Goal: Task Accomplishment & Management: Use online tool/utility

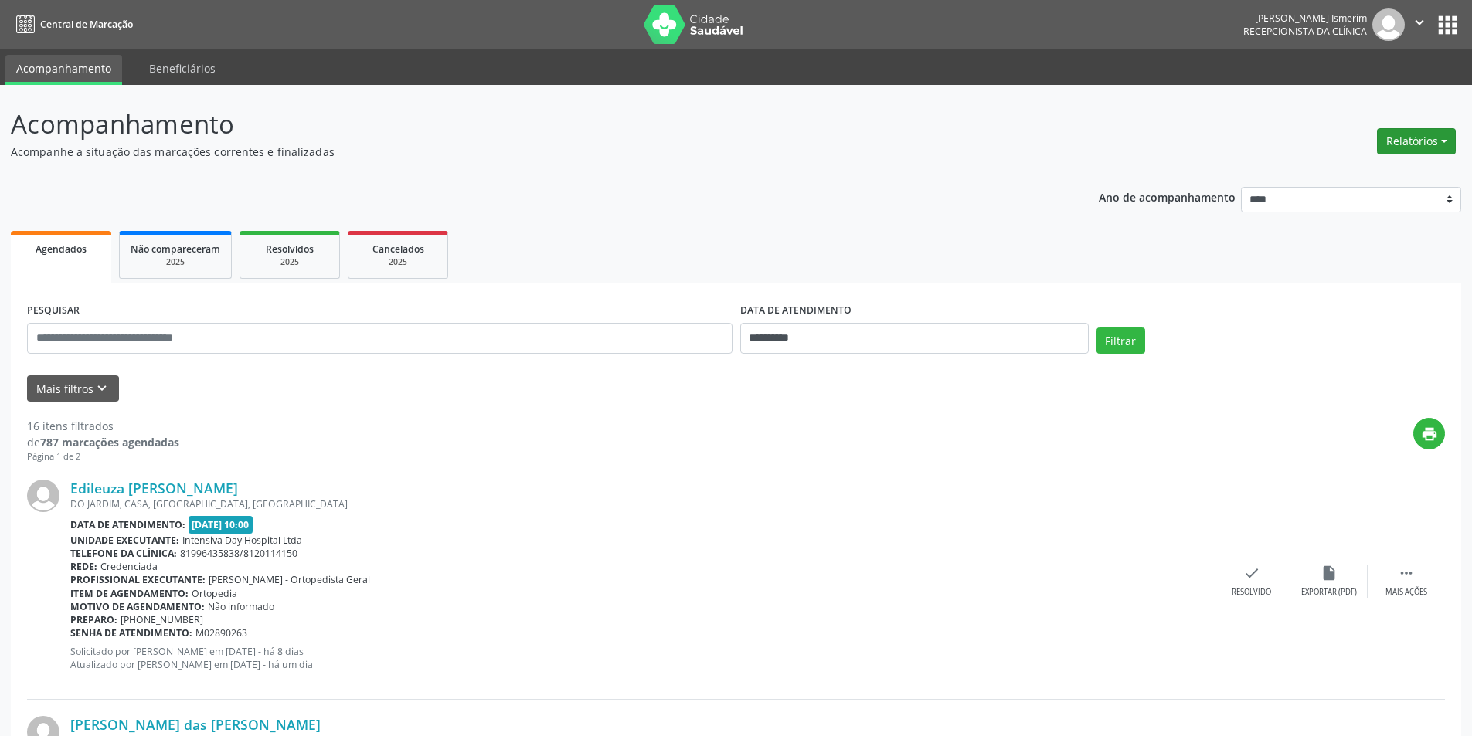
click at [1409, 142] on button "Relatórios" at bounding box center [1415, 141] width 79 height 26
click at [1327, 174] on link "Agendamentos" at bounding box center [1373, 175] width 166 height 22
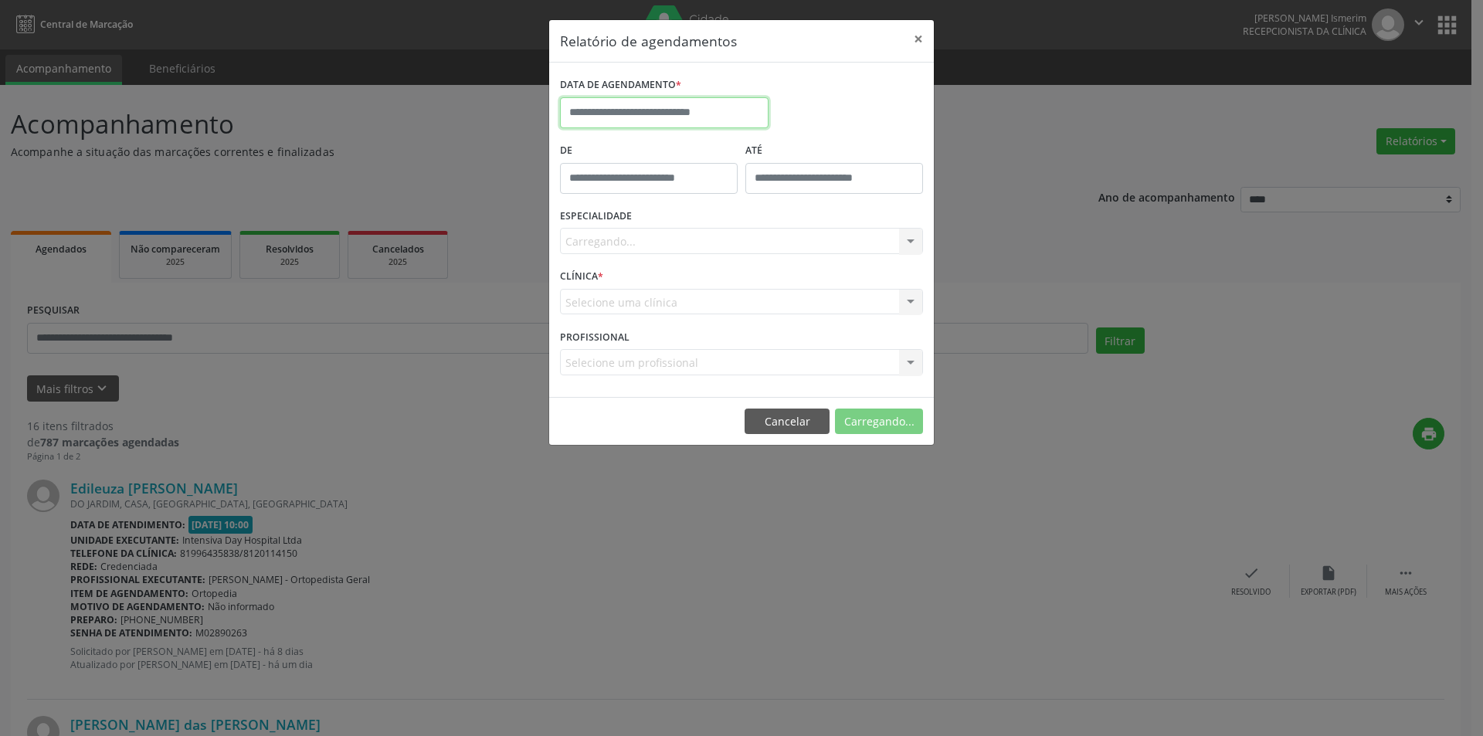
click at [616, 116] on input "text" at bounding box center [664, 112] width 209 height 31
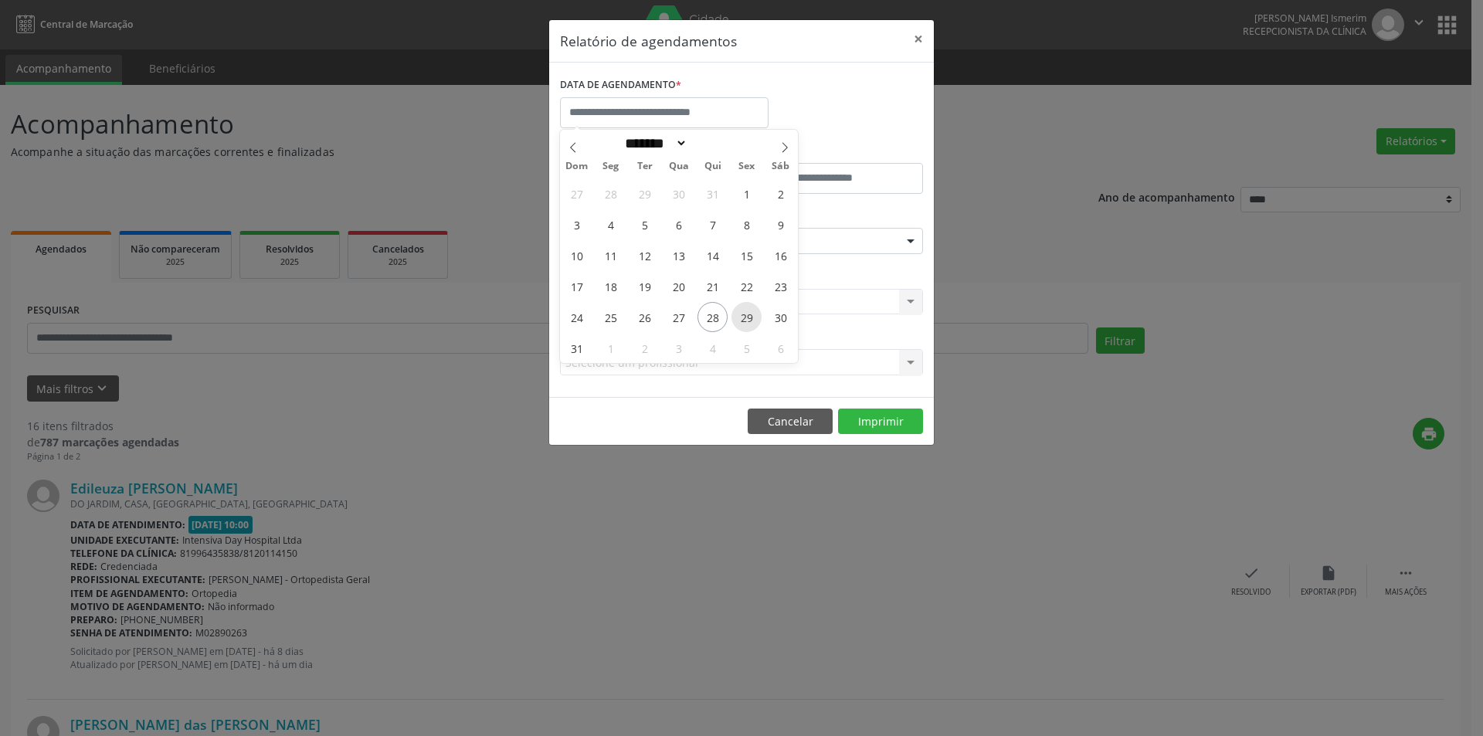
click at [752, 316] on span "29" at bounding box center [747, 317] width 30 height 30
type input "**********"
click at [752, 316] on span "29" at bounding box center [747, 317] width 30 height 30
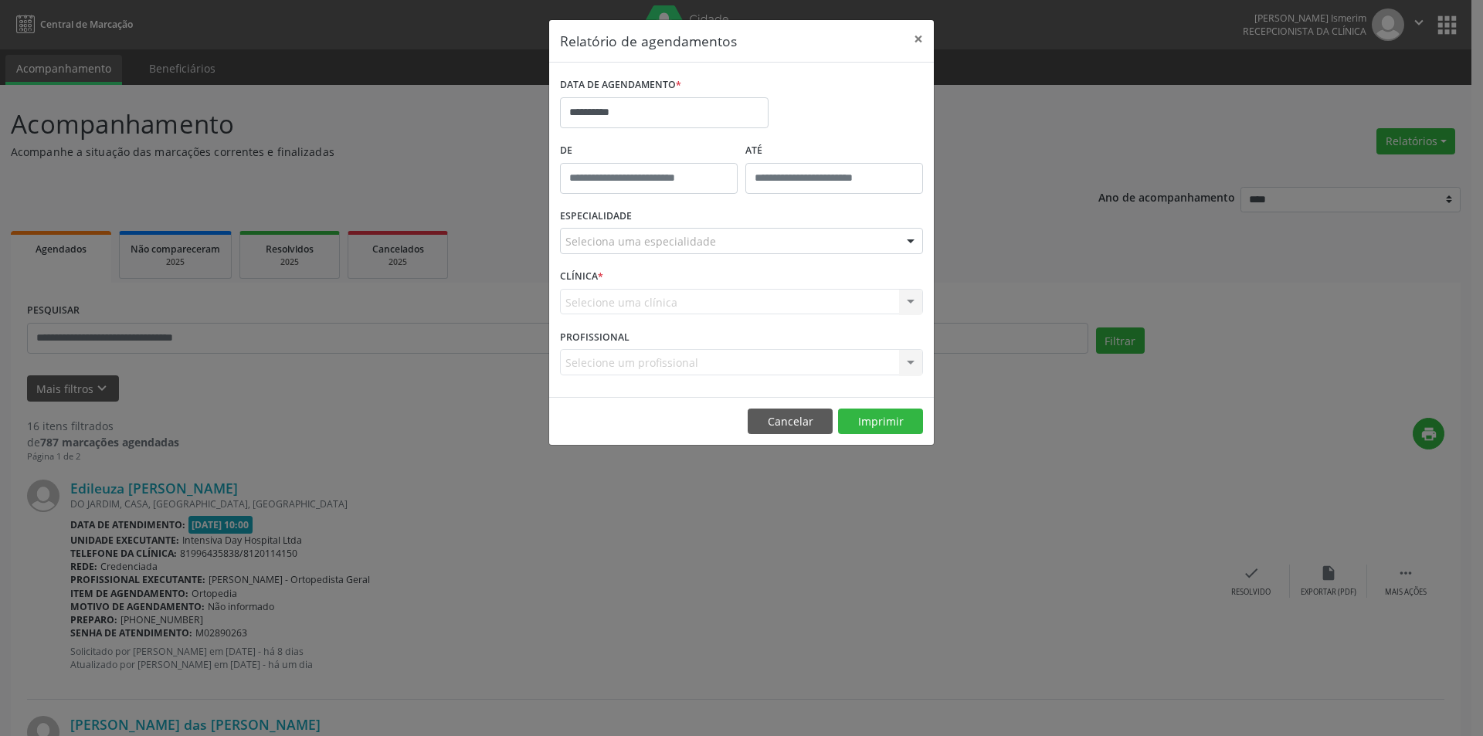
click at [791, 243] on div "Seleciona uma especialidade" at bounding box center [741, 241] width 363 height 26
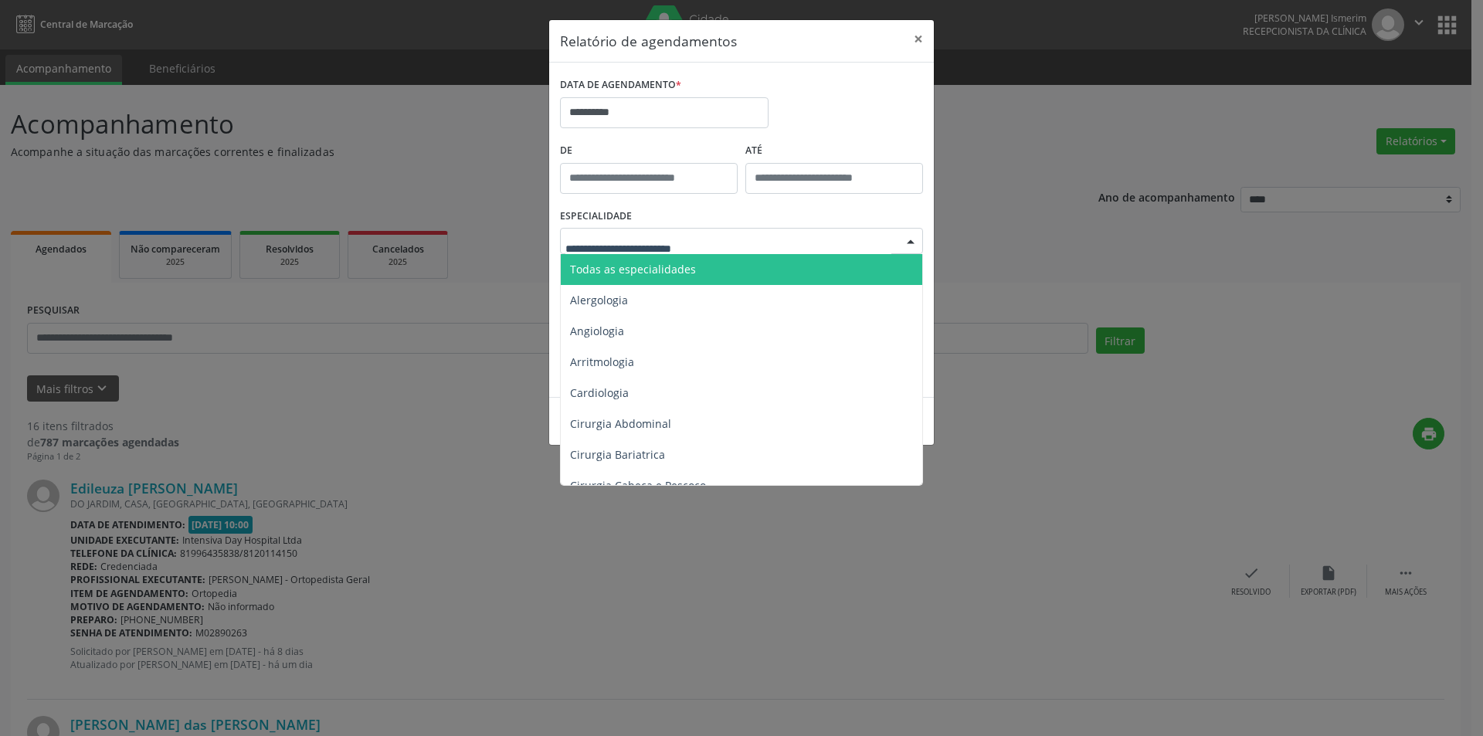
click at [724, 265] on span "Todas as especialidades" at bounding box center [743, 269] width 364 height 31
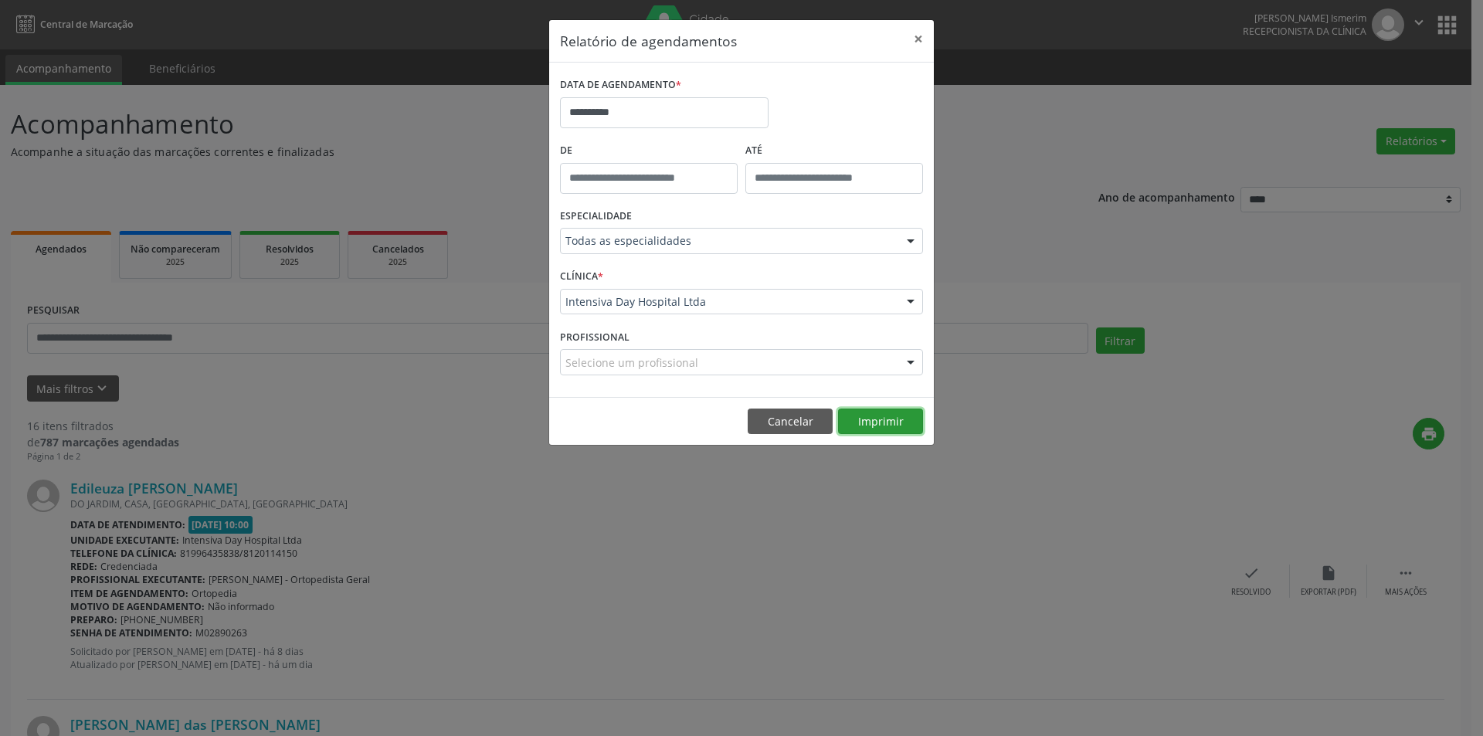
click at [890, 423] on button "Imprimir" at bounding box center [880, 422] width 85 height 26
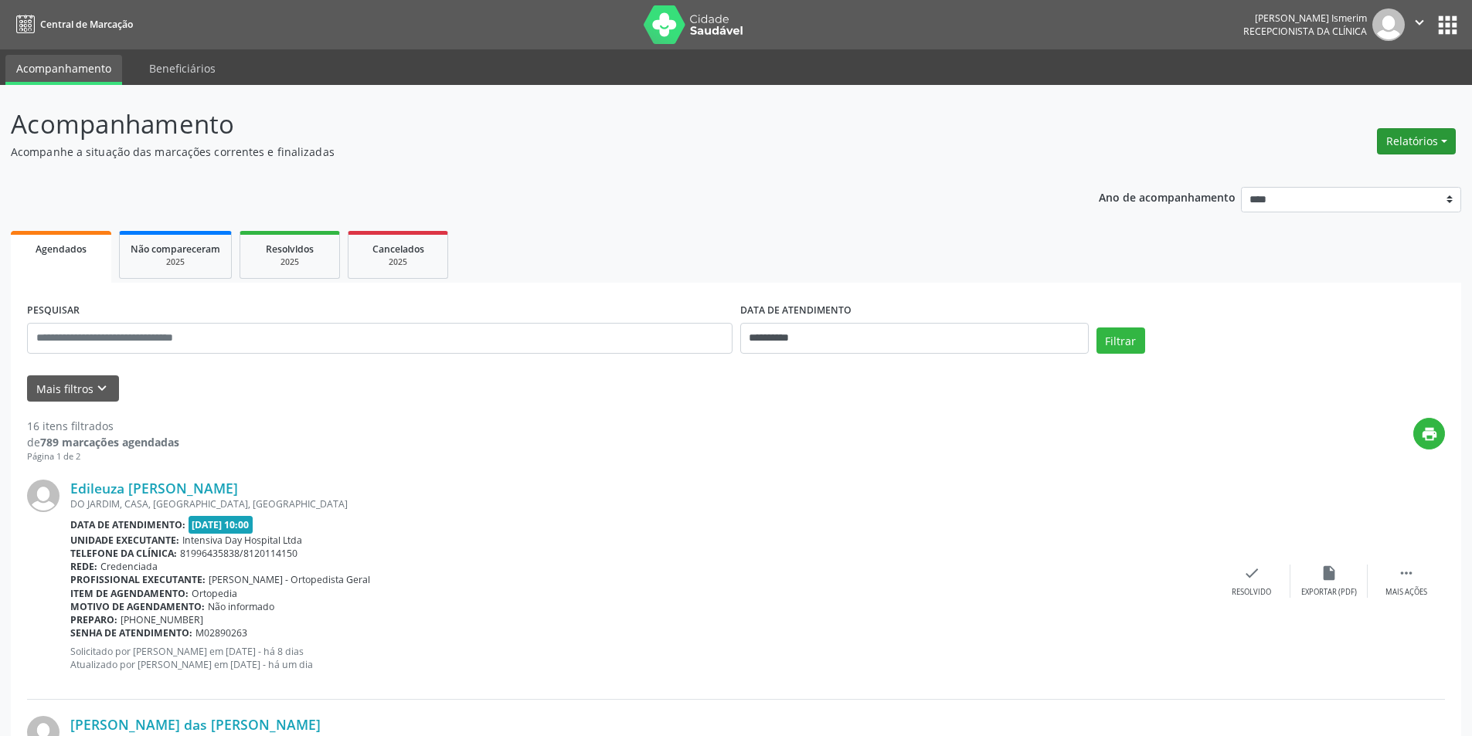
click at [1427, 141] on button "Relatórios" at bounding box center [1415, 141] width 79 height 26
click at [1369, 171] on link "Agendamentos" at bounding box center [1373, 175] width 166 height 22
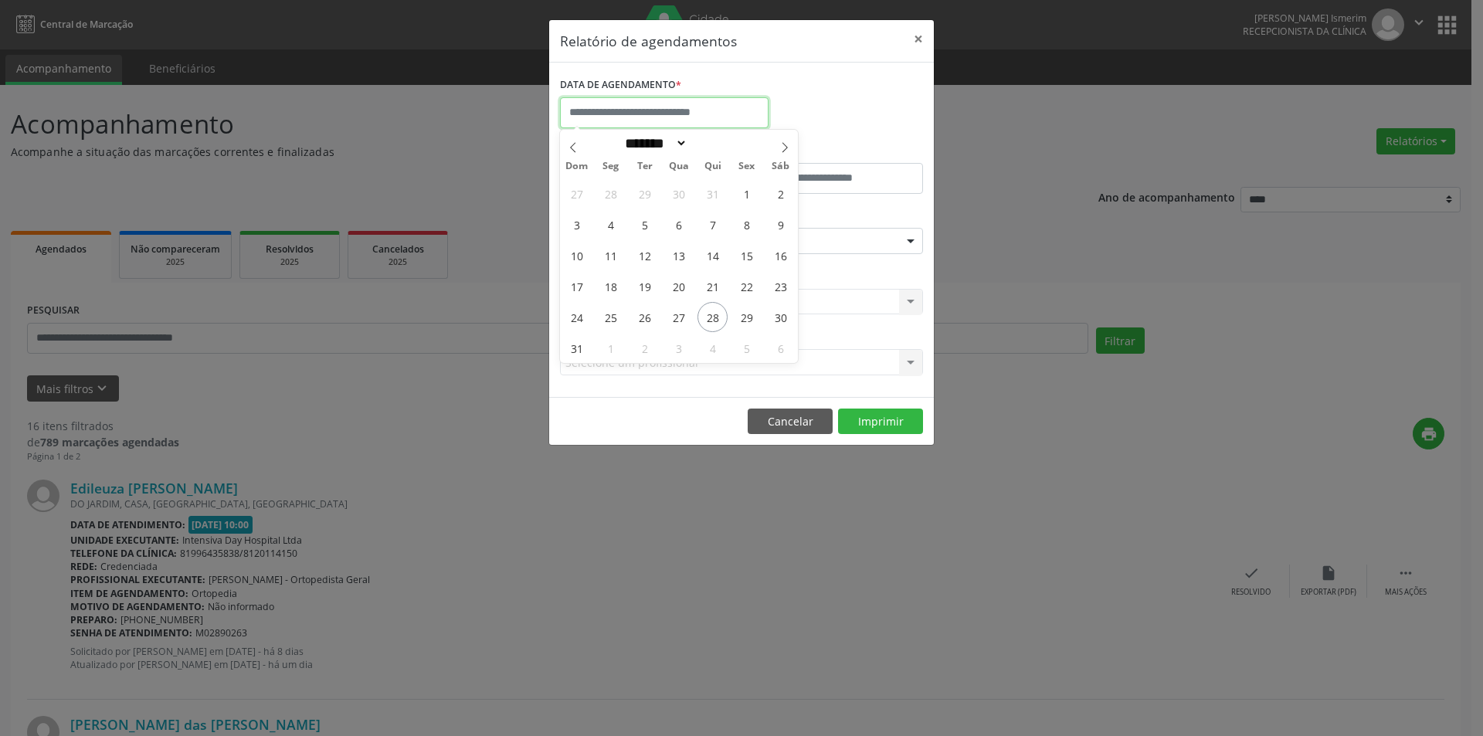
click at [643, 110] on input "text" at bounding box center [664, 112] width 209 height 31
click at [780, 318] on span "30" at bounding box center [780, 317] width 30 height 30
type input "**********"
click at [780, 318] on span "30" at bounding box center [780, 317] width 30 height 30
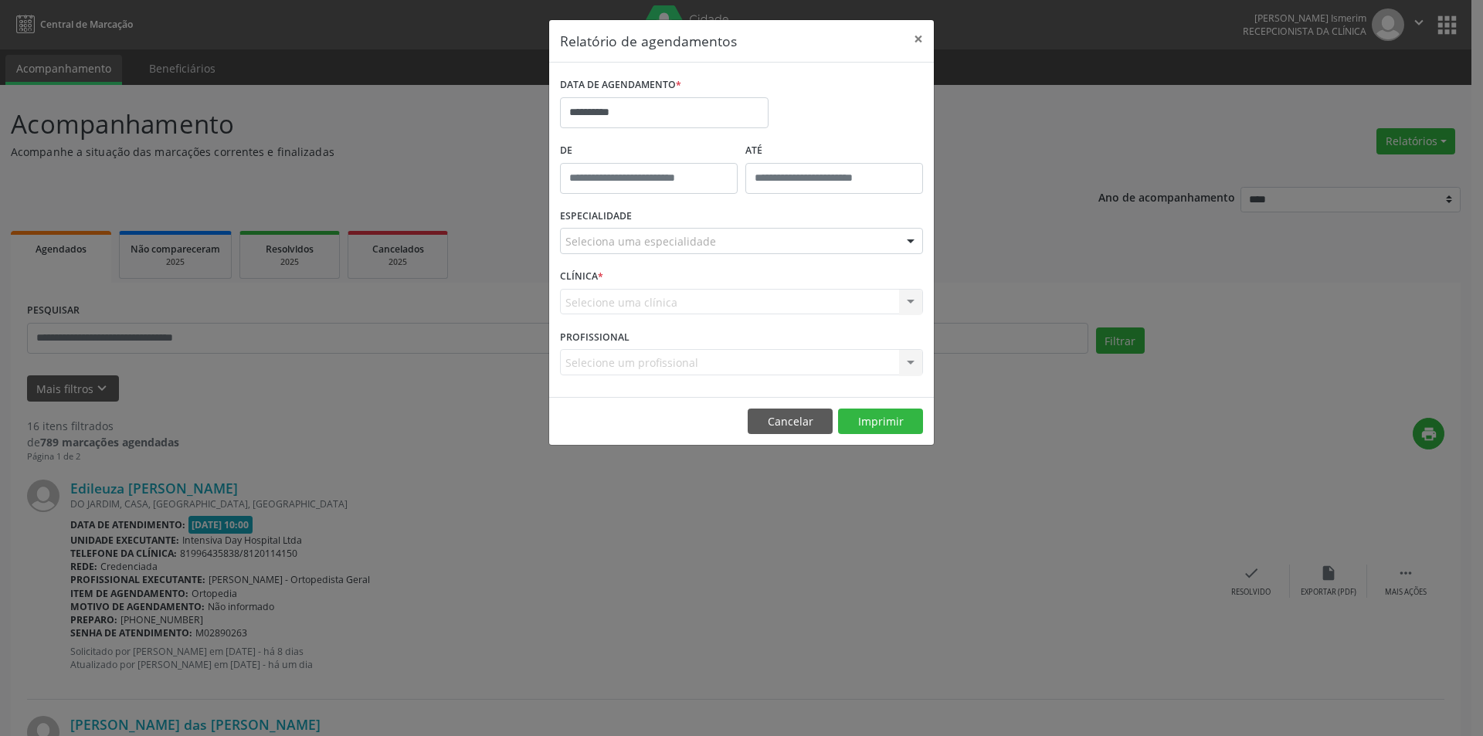
click at [780, 318] on div "CLÍNICA * Selecione uma clínica Nenhum resultado encontrado para: " " Não há ne…" at bounding box center [741, 295] width 371 height 60
click at [763, 239] on div at bounding box center [741, 241] width 363 height 26
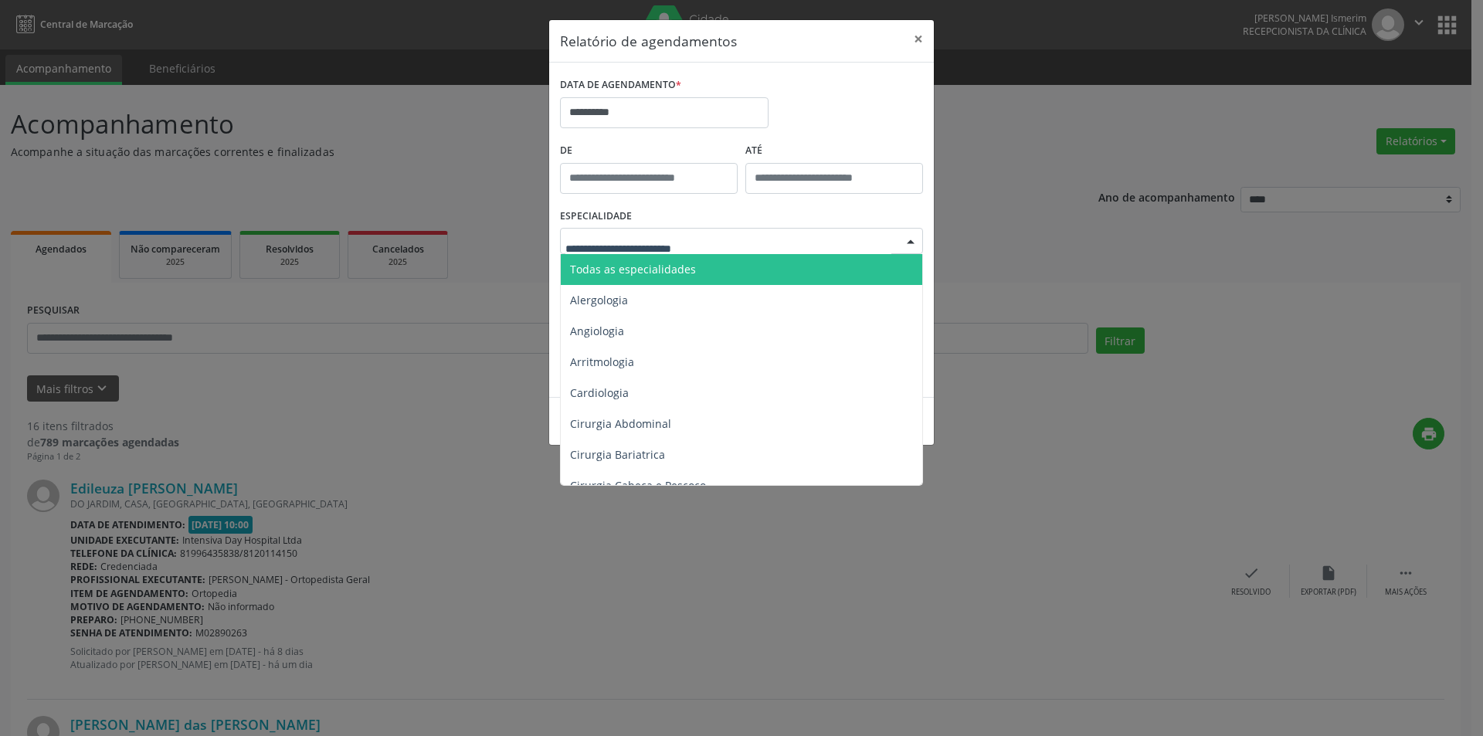
click at [686, 269] on span "Todas as especialidades" at bounding box center [633, 269] width 126 height 15
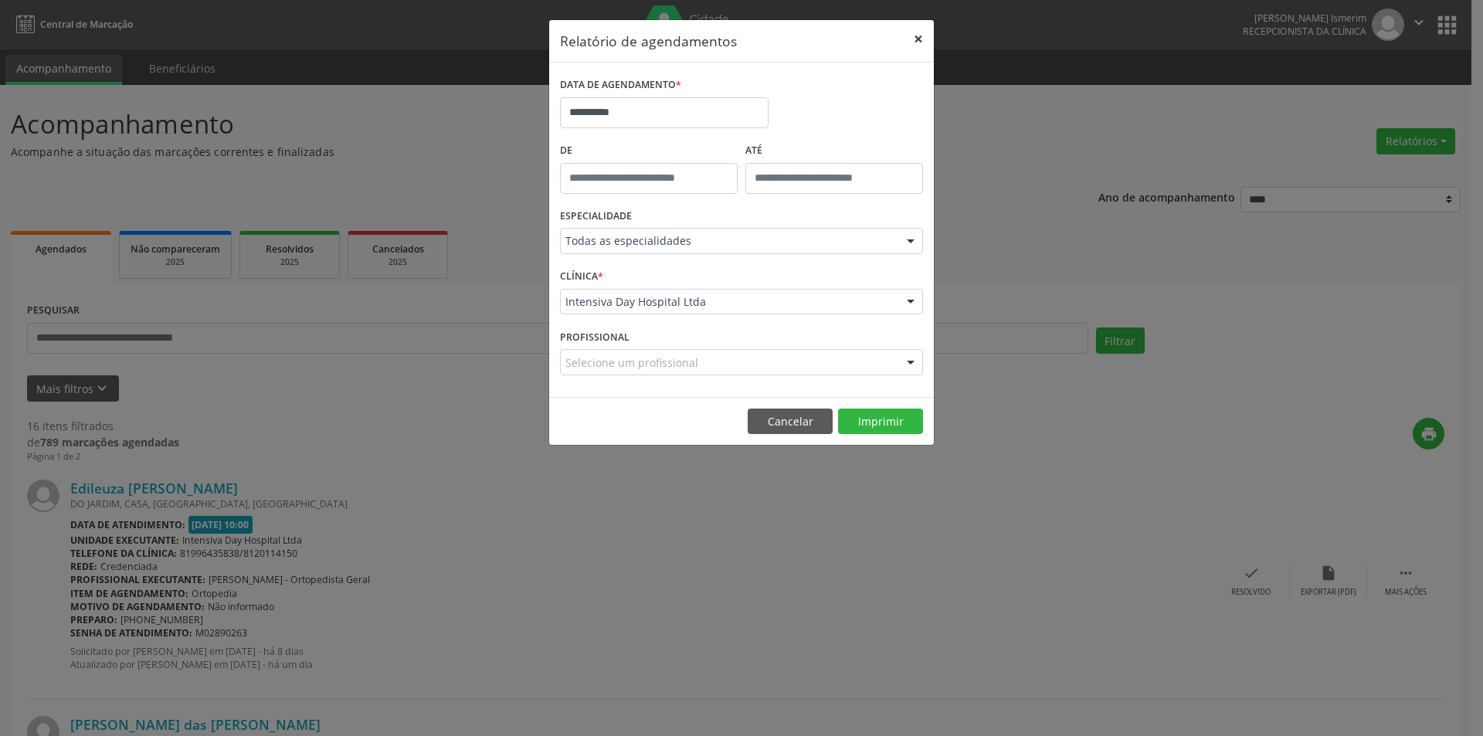
click at [920, 36] on button "×" at bounding box center [918, 39] width 31 height 38
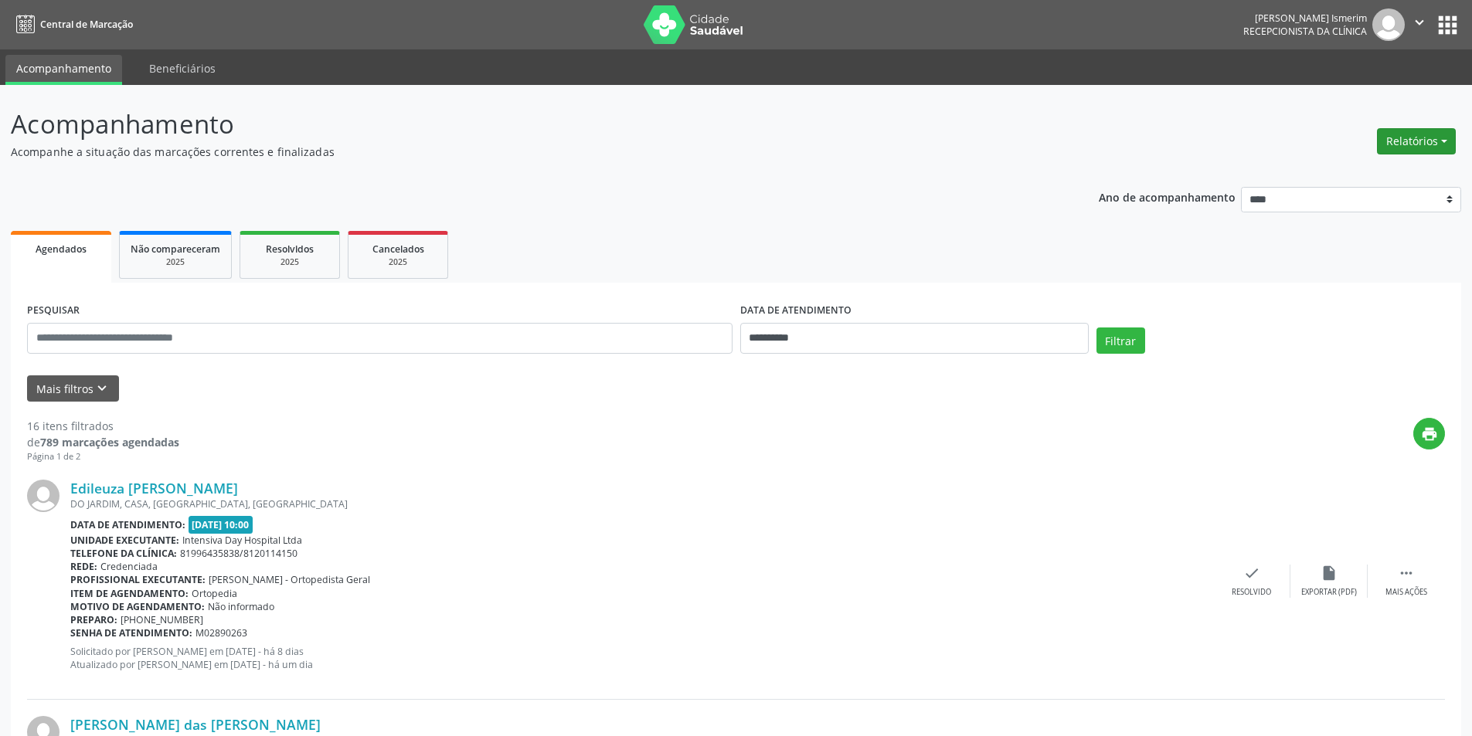
click at [1417, 137] on button "Relatórios" at bounding box center [1415, 141] width 79 height 26
click at [1344, 170] on link "Agendamentos" at bounding box center [1373, 175] width 166 height 22
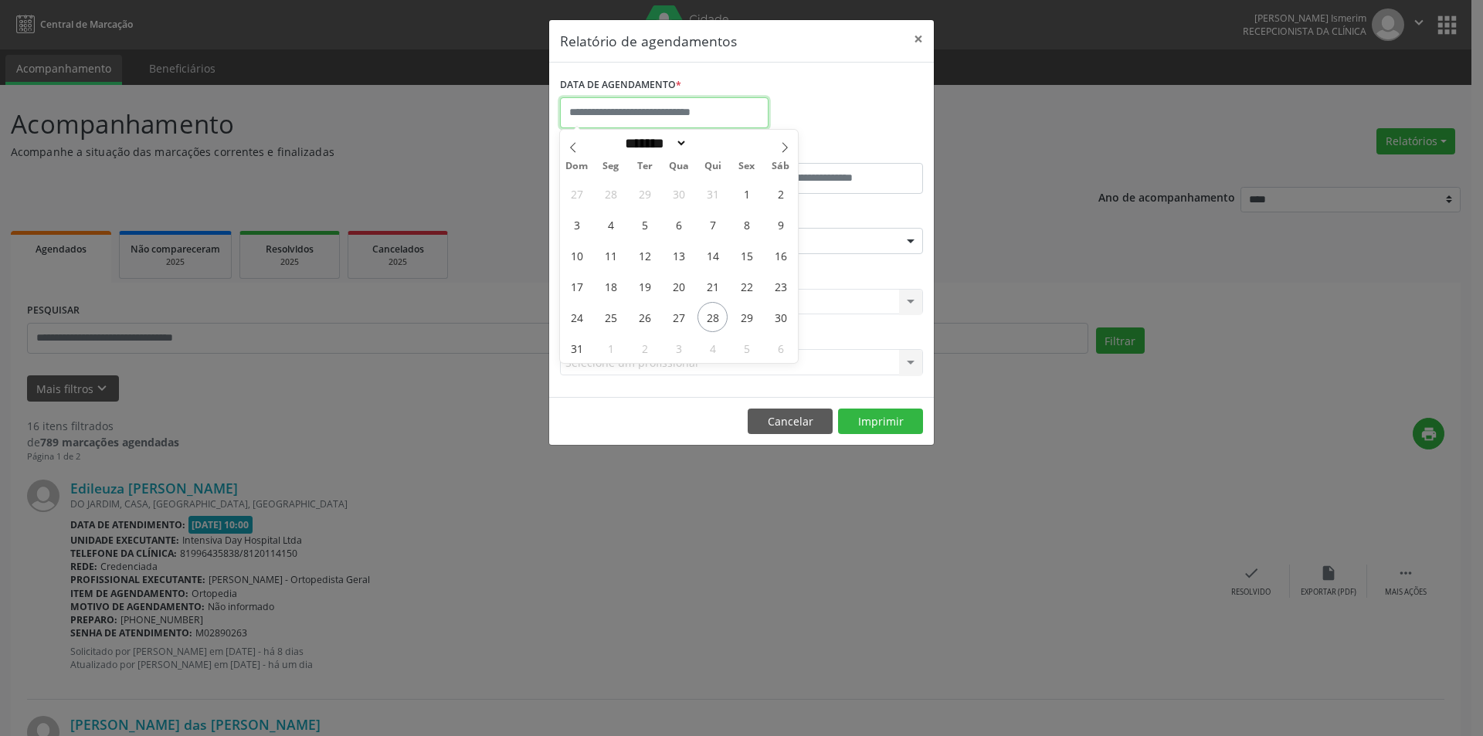
click at [628, 115] on input "text" at bounding box center [664, 112] width 209 height 31
click at [785, 318] on span "30" at bounding box center [780, 317] width 30 height 30
type input "**********"
click at [785, 318] on span "30" at bounding box center [780, 317] width 30 height 30
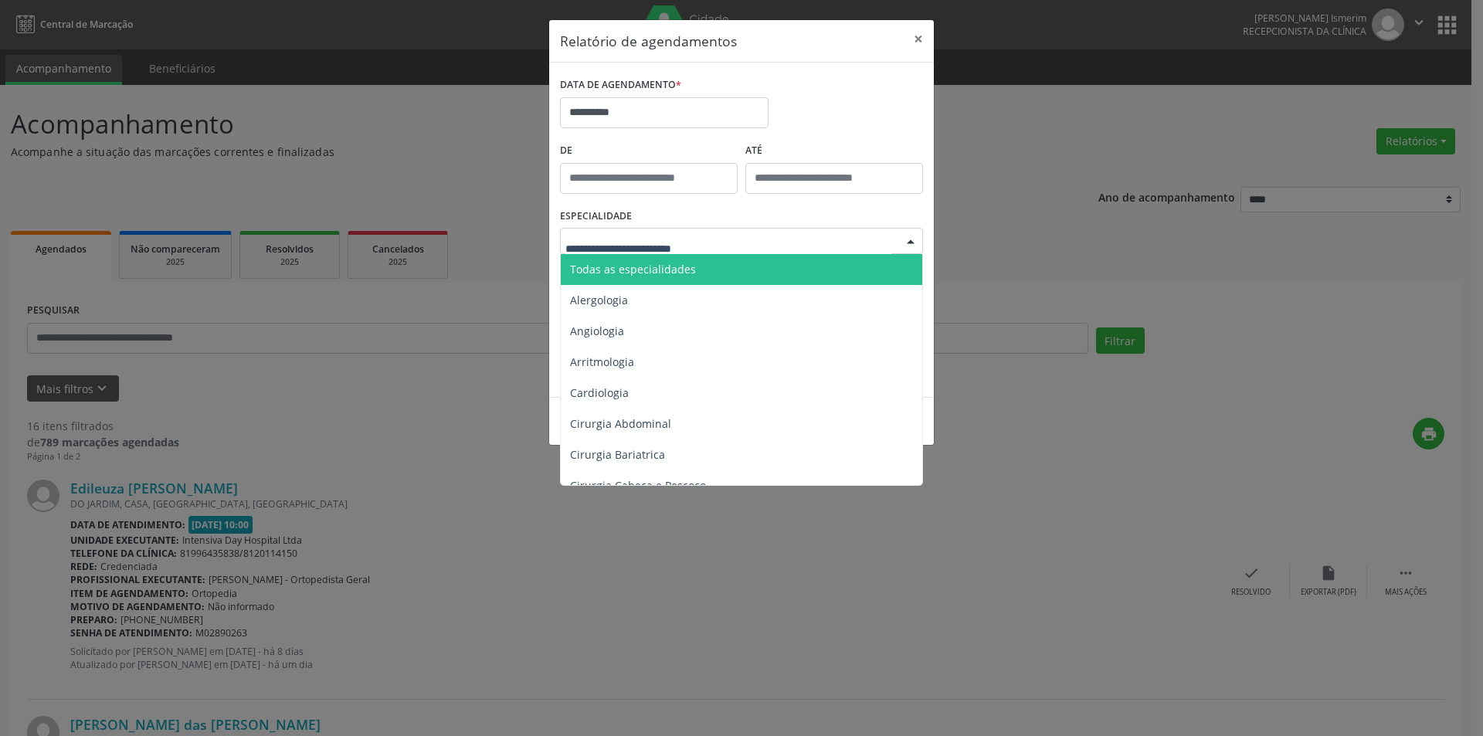
click at [742, 269] on span "Todas as especialidades" at bounding box center [743, 269] width 364 height 31
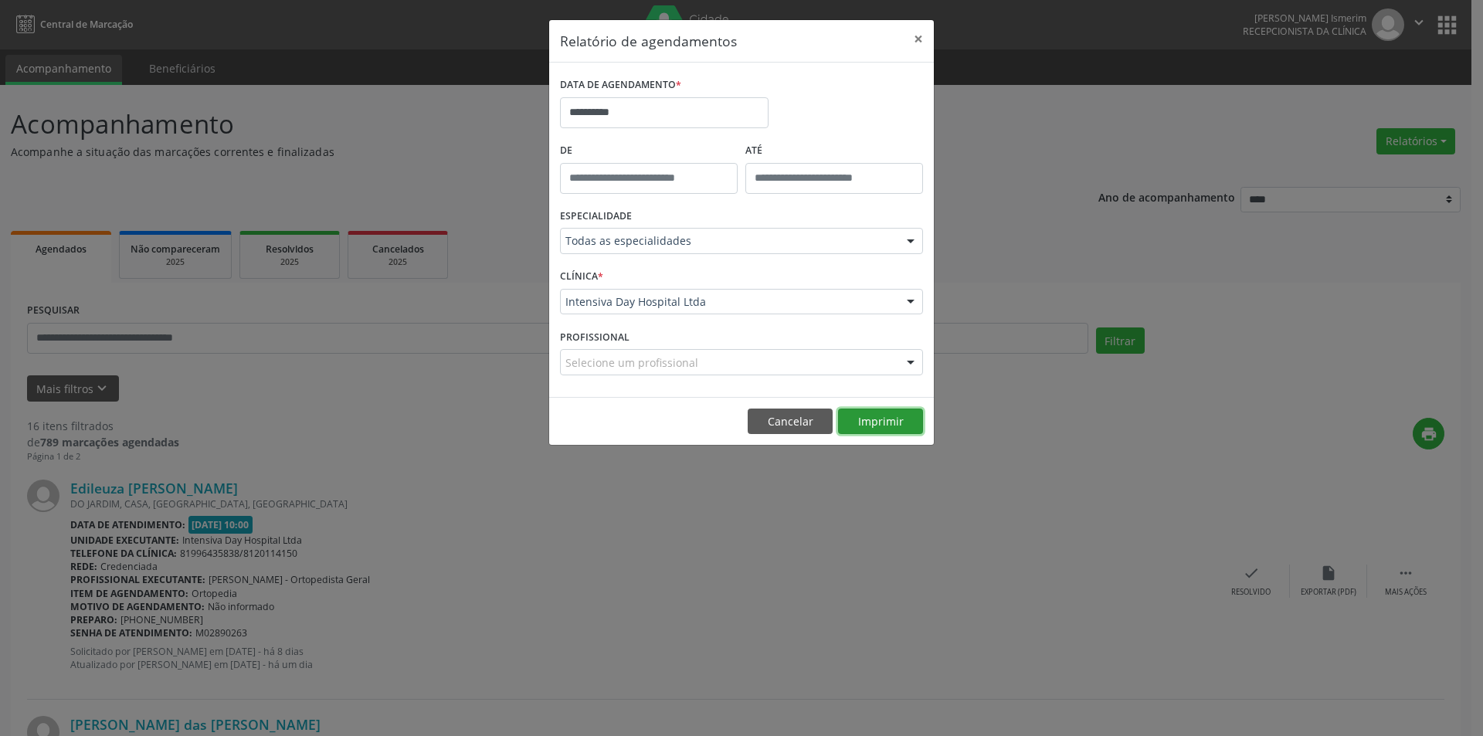
click at [894, 416] on button "Imprimir" at bounding box center [880, 422] width 85 height 26
click at [912, 36] on button "×" at bounding box center [918, 39] width 31 height 38
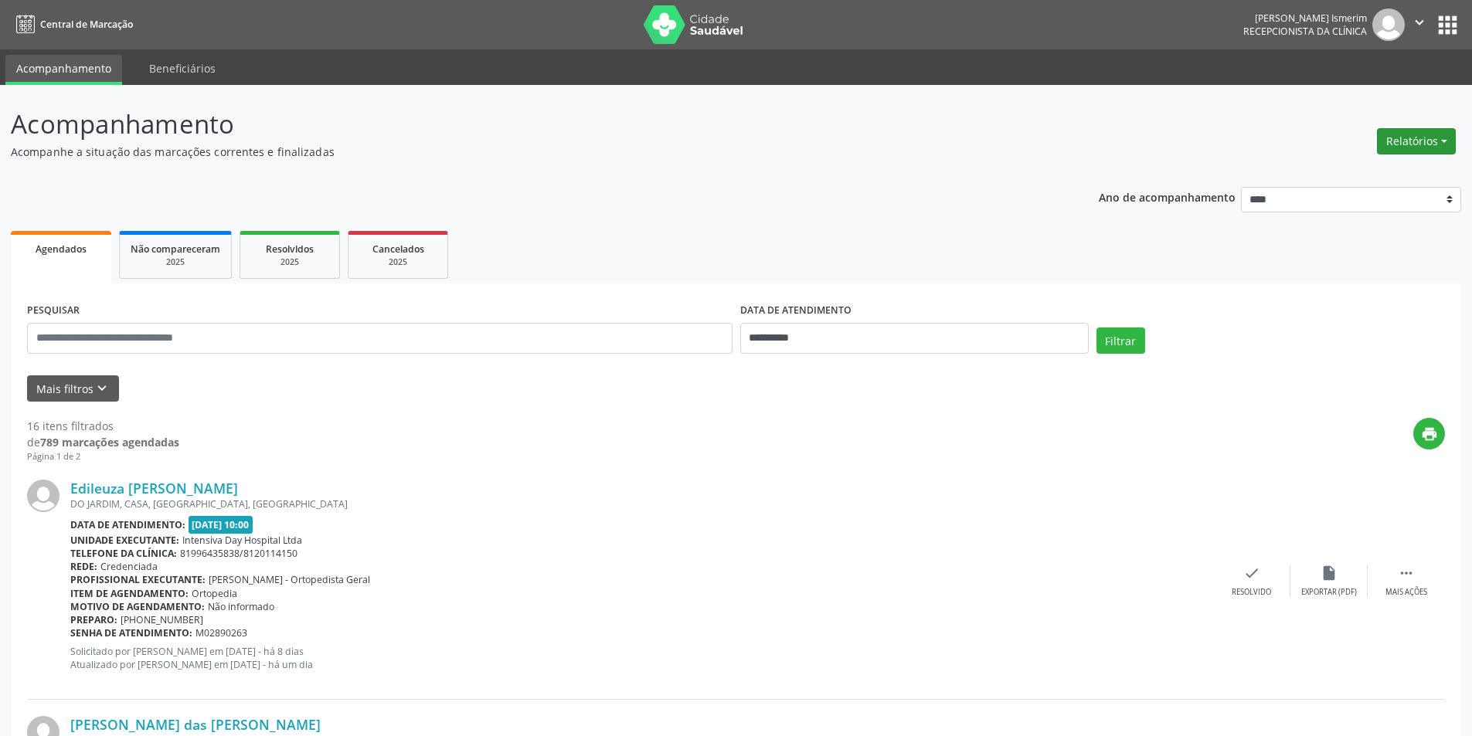
click at [1410, 146] on button "Relatórios" at bounding box center [1415, 141] width 79 height 26
click at [1398, 179] on link "Agendamentos" at bounding box center [1373, 175] width 166 height 22
select select "*"
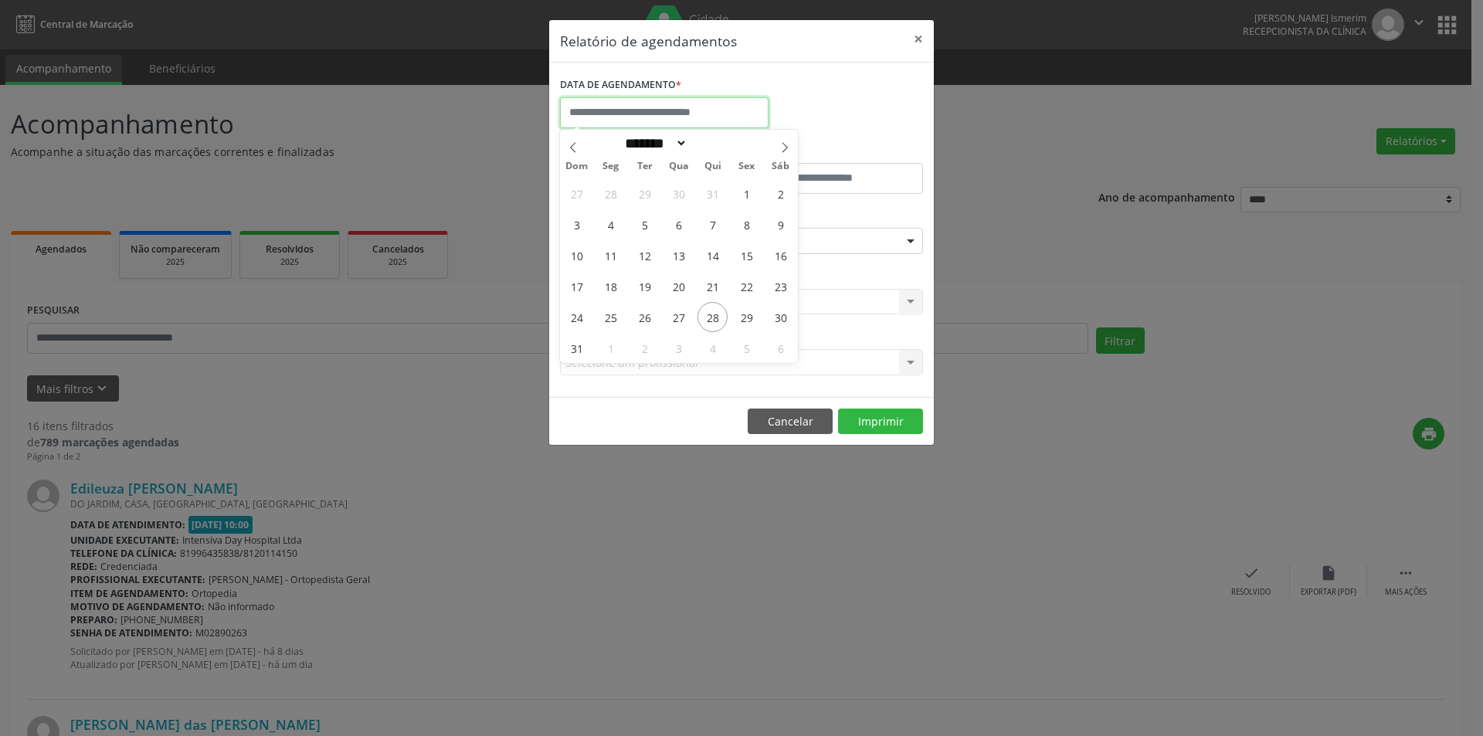
click at [693, 107] on input "text" at bounding box center [664, 112] width 209 height 31
click at [711, 318] on span "28" at bounding box center [713, 317] width 30 height 30
type input "**********"
click at [711, 318] on span "28" at bounding box center [713, 317] width 30 height 30
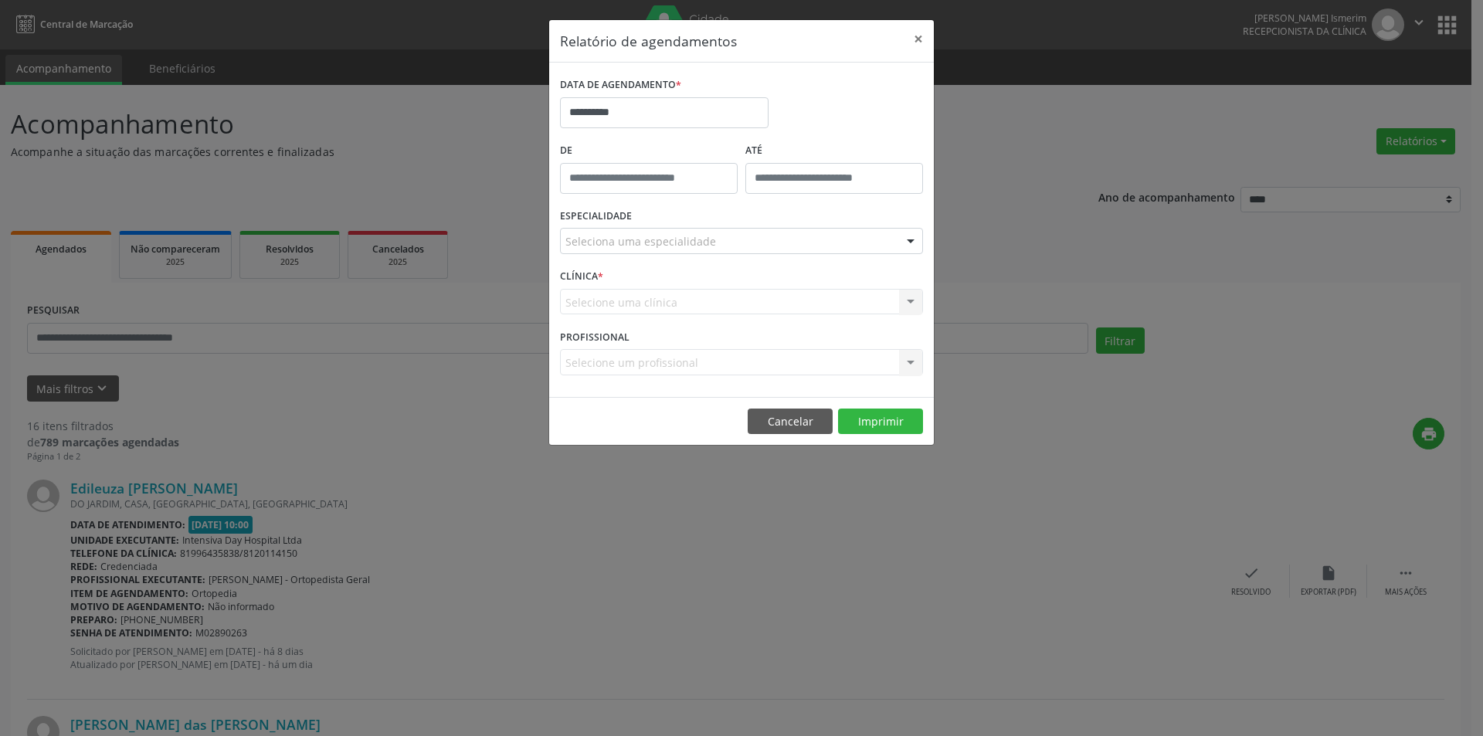
drag, startPoint x: 915, startPoint y: 246, endPoint x: 850, endPoint y: 250, distance: 65.1
click at [915, 246] on div at bounding box center [910, 242] width 23 height 26
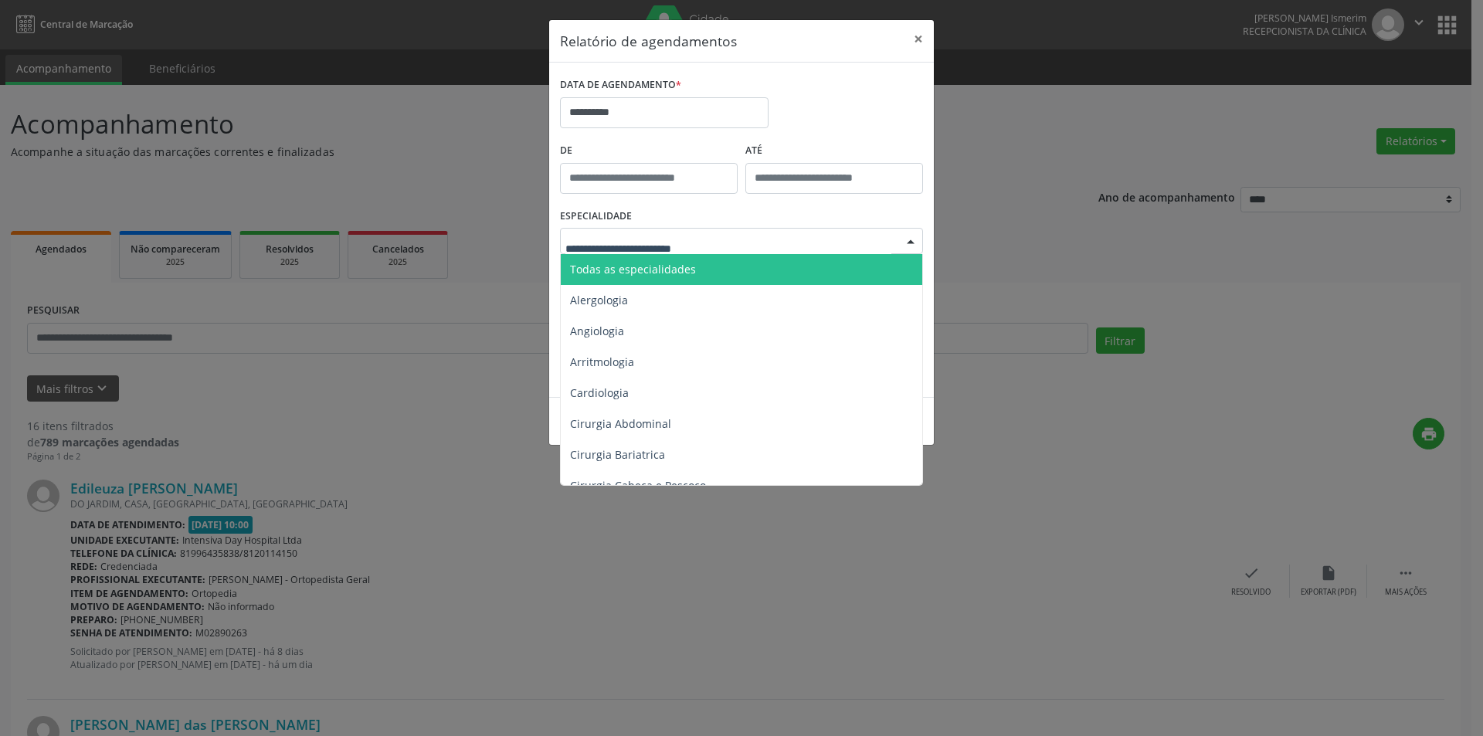
click at [747, 276] on span "Todas as especialidades" at bounding box center [743, 269] width 364 height 31
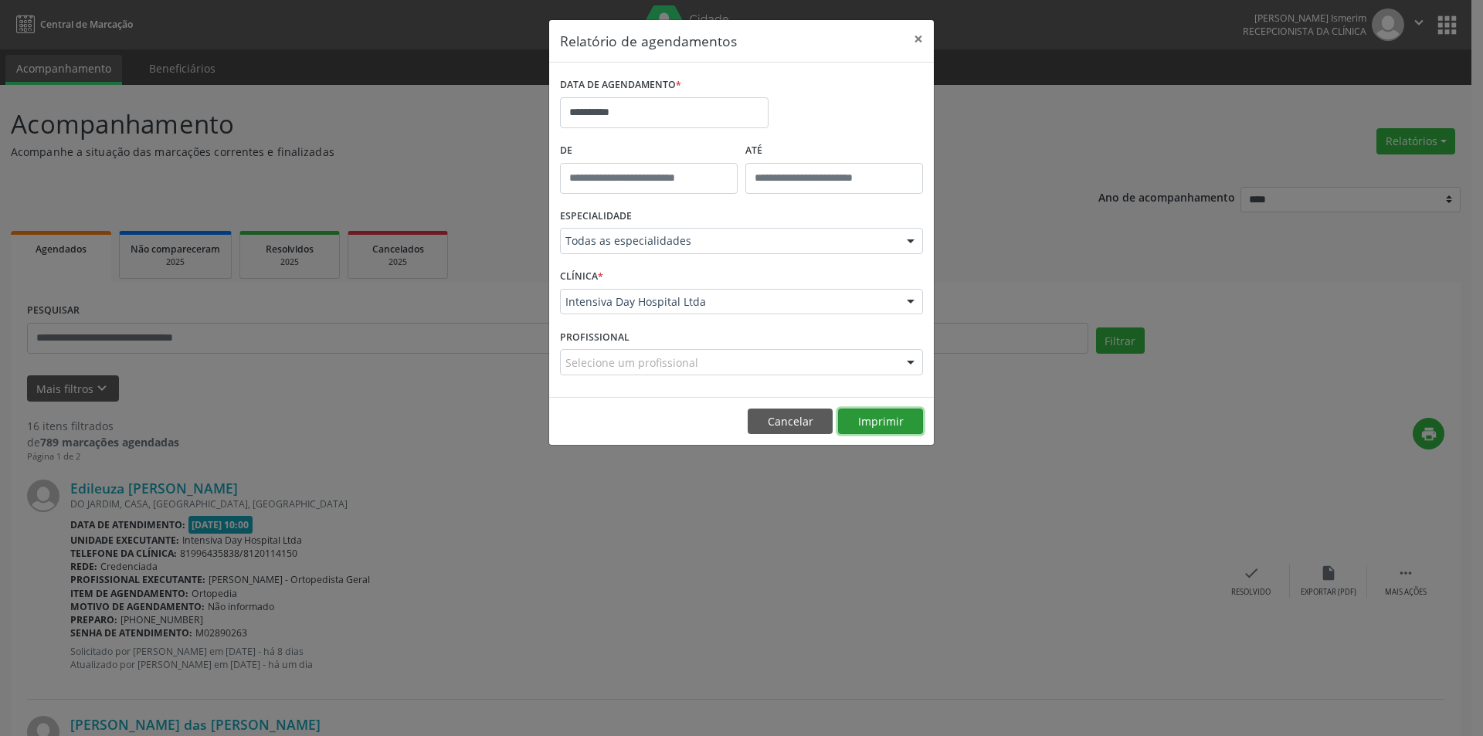
click at [875, 422] on button "Imprimir" at bounding box center [880, 422] width 85 height 26
click at [919, 34] on button "×" at bounding box center [918, 39] width 31 height 38
